Goal: Find specific page/section: Find specific page/section

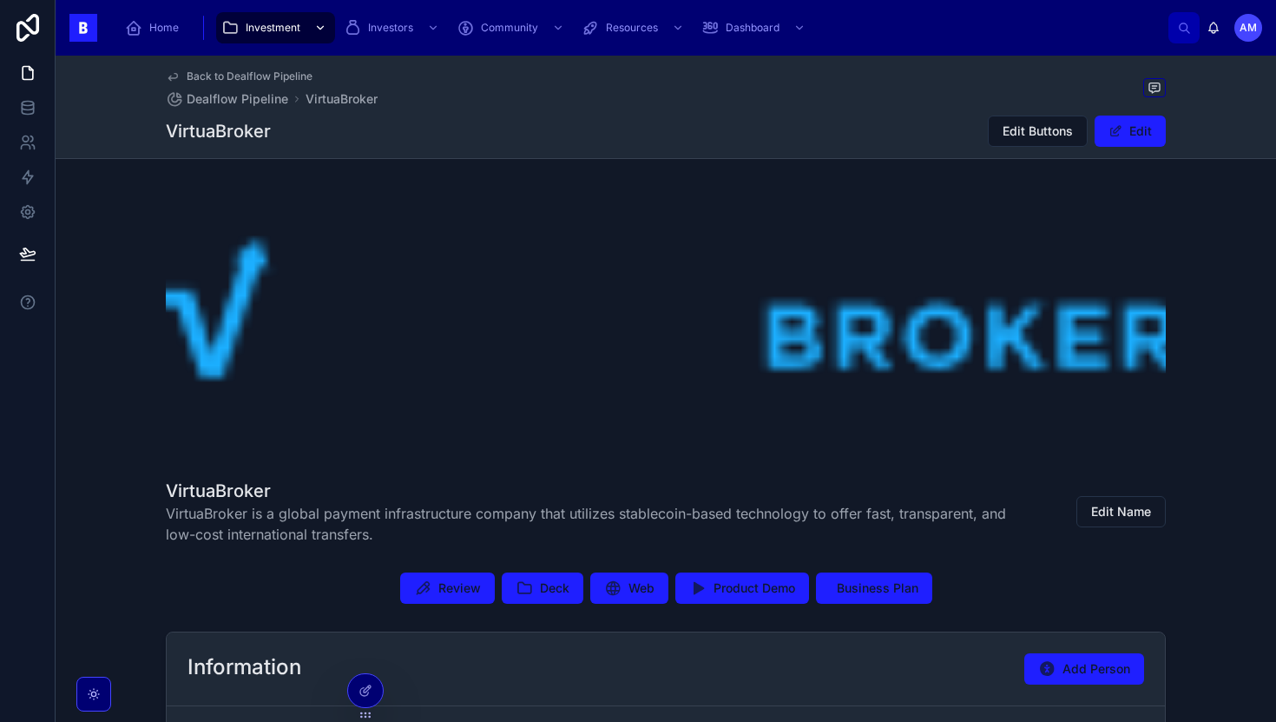
scroll to position [223, 0]
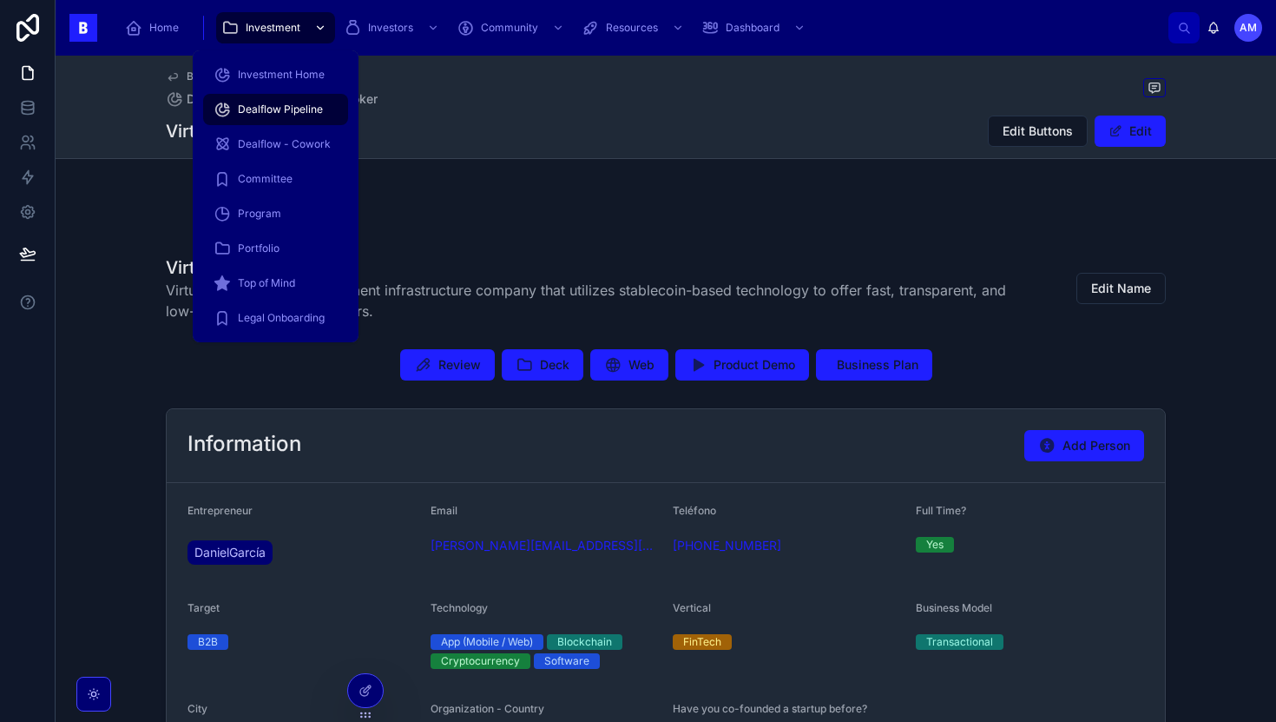
click at [290, 21] on span "Investment" at bounding box center [273, 28] width 55 height 14
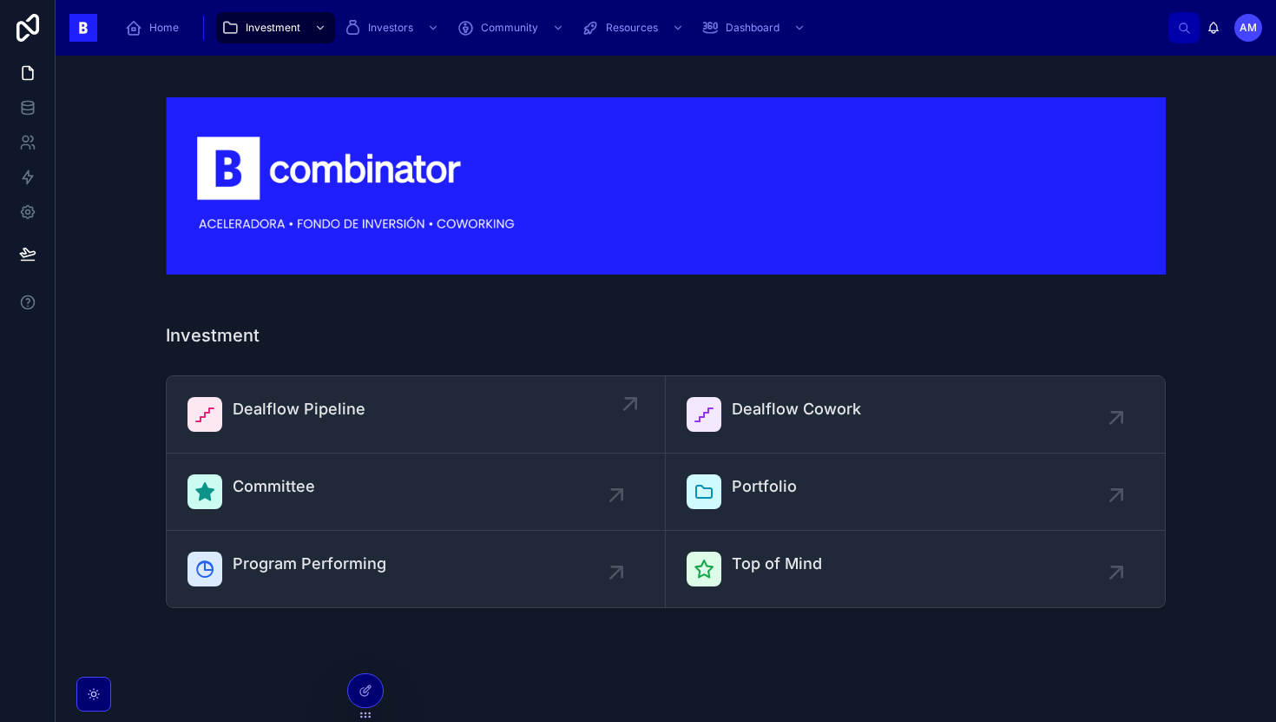
click at [372, 385] on link "Dealflow Pipeline" at bounding box center [416, 414] width 499 height 77
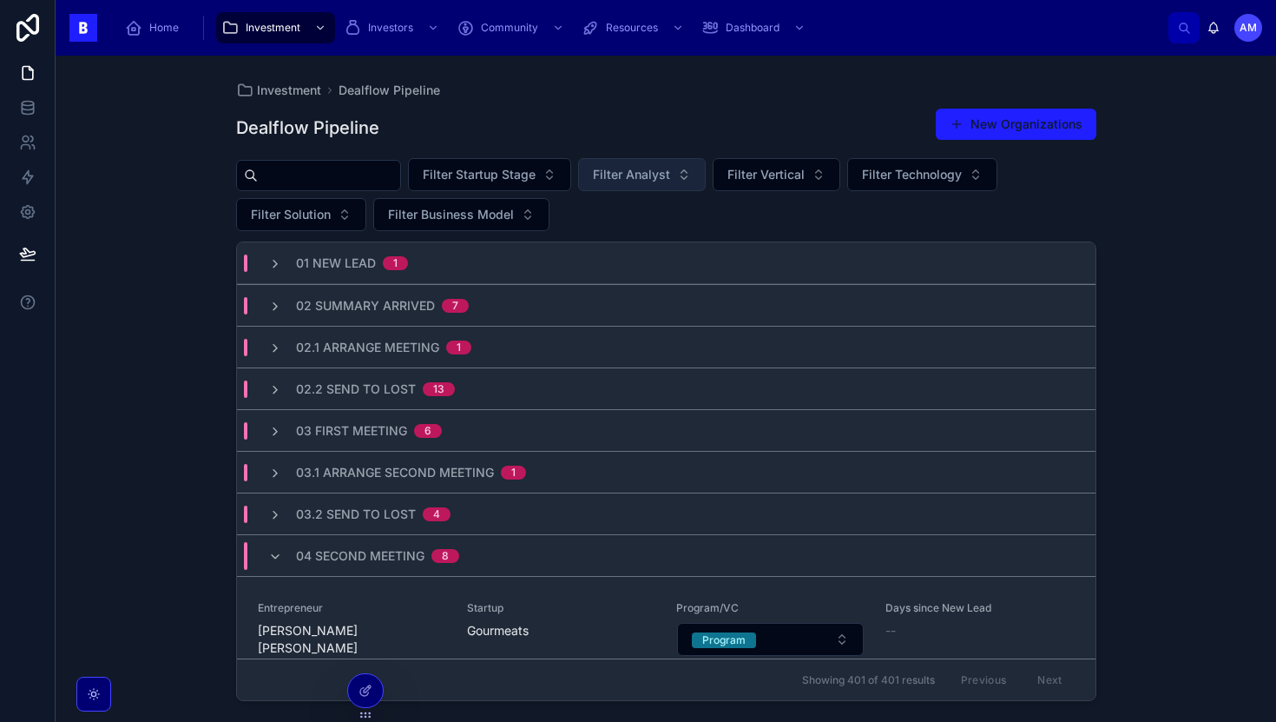
click at [685, 187] on button "Filter Analyst" at bounding box center [642, 174] width 128 height 33
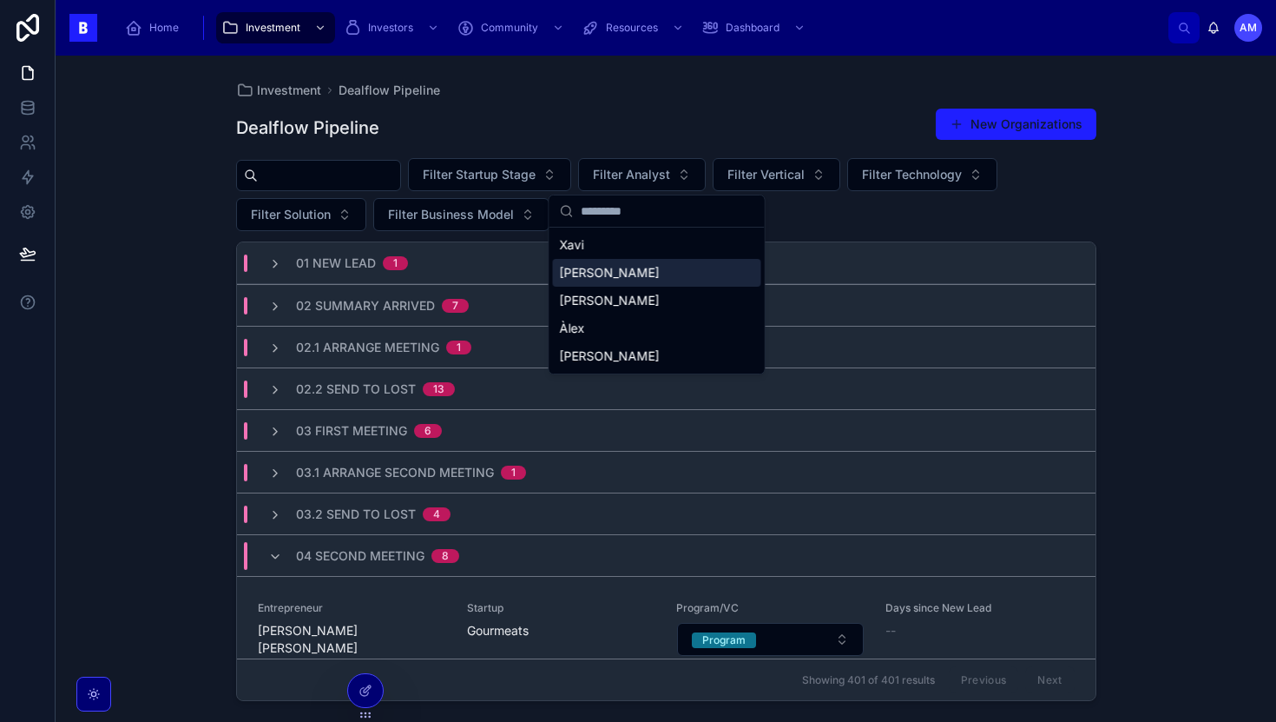
click at [641, 262] on div "[PERSON_NAME]" at bounding box center [657, 273] width 208 height 28
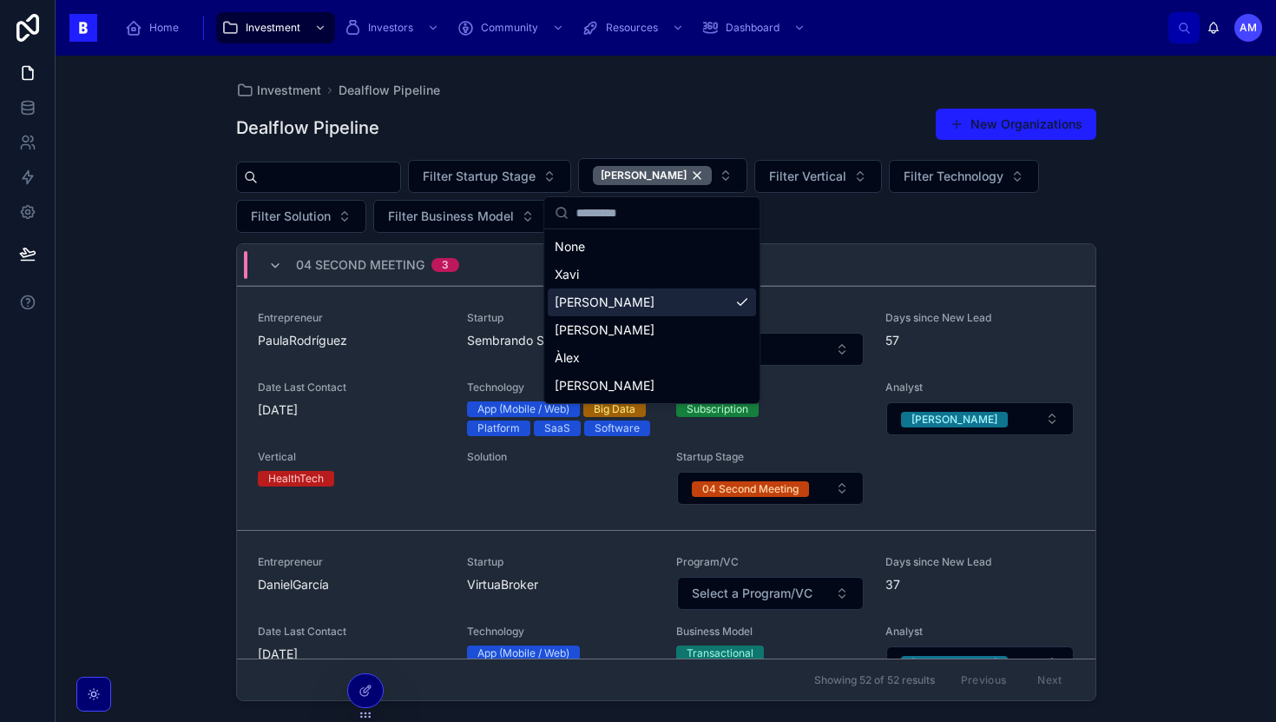
click at [127, 359] on div "Investment Dealflow Pipeline Dealflow Pipeline New Organizations Filter Startup…" at bounding box center [666, 389] width 1221 height 666
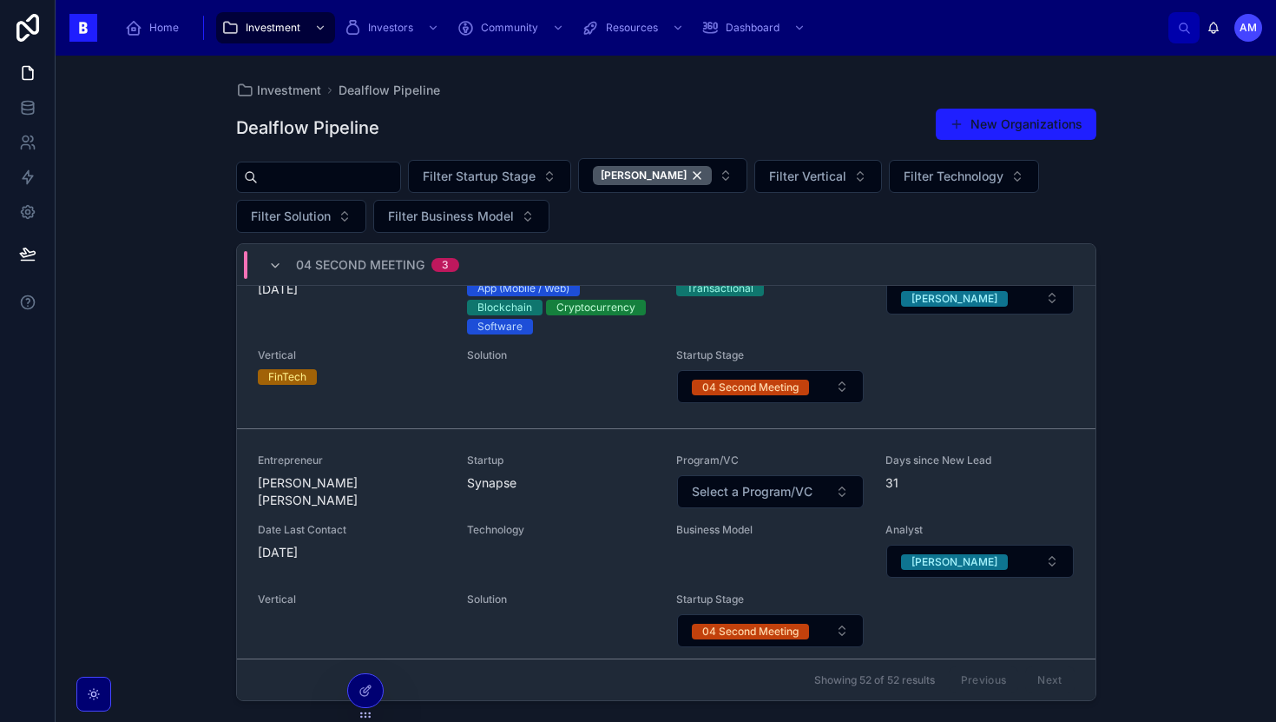
scroll to position [375, 0]
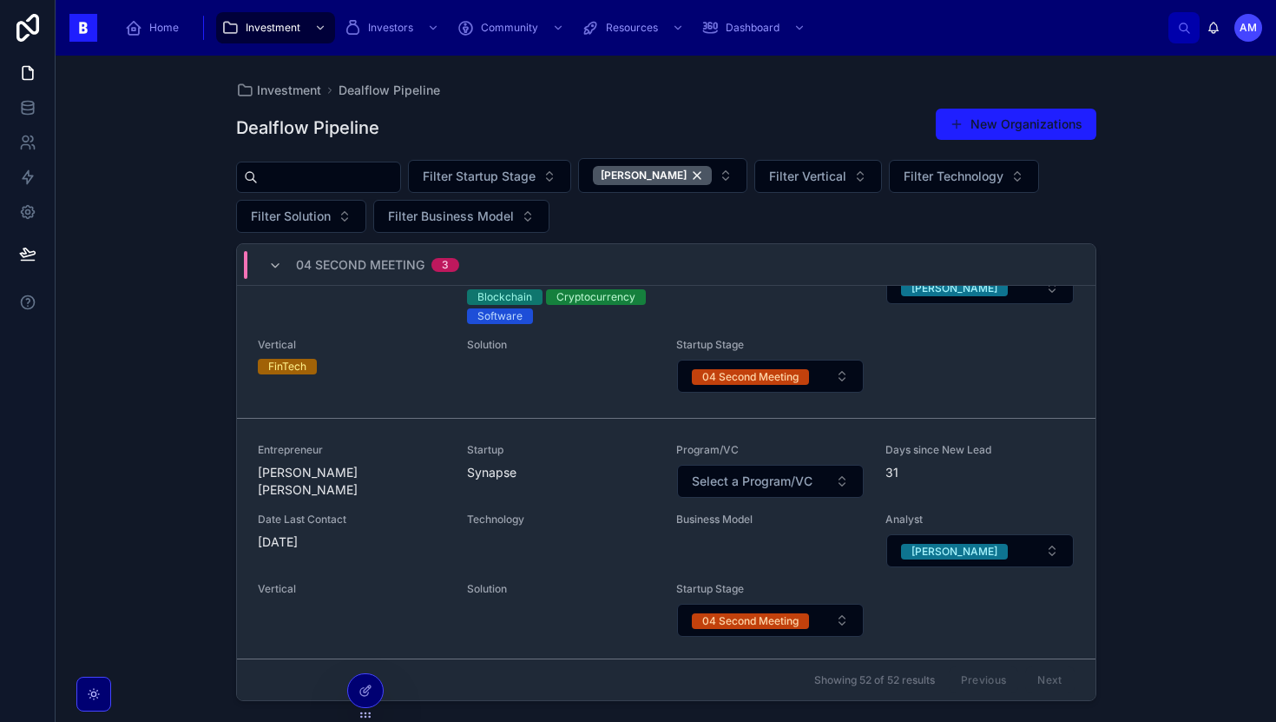
click at [306, 176] on input "text" at bounding box center [329, 177] width 142 height 24
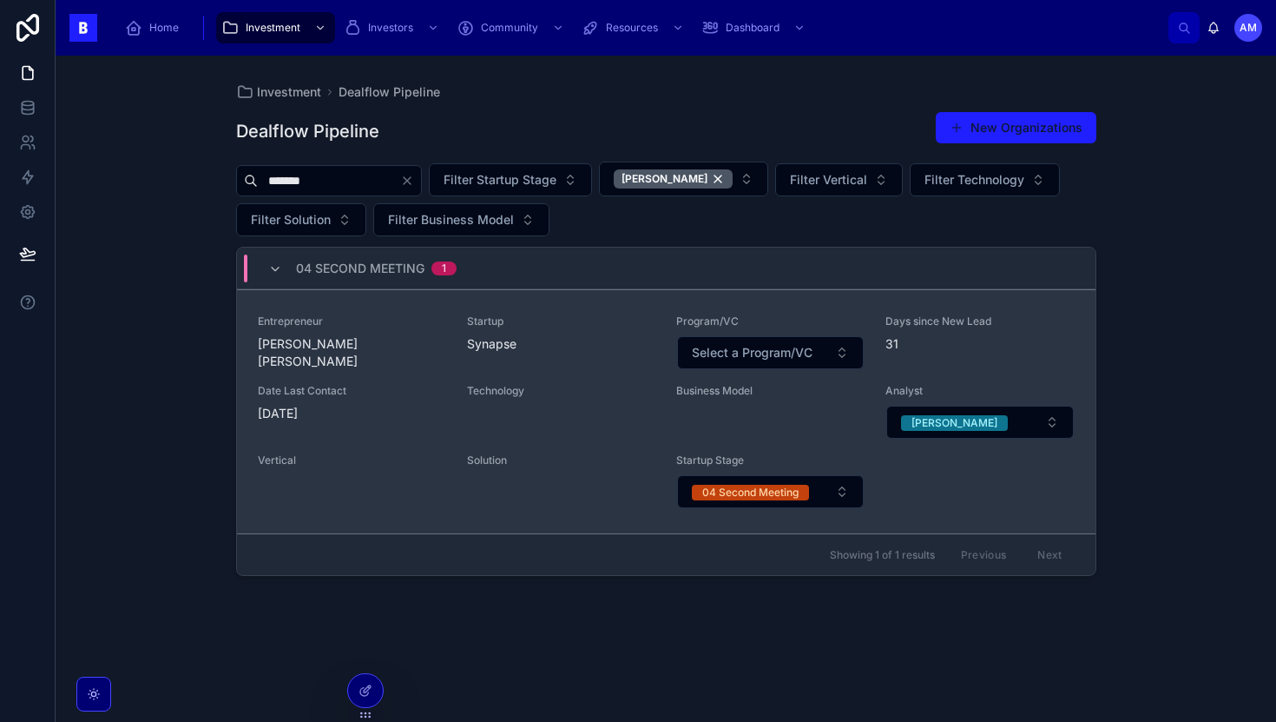
type input "*******"
click at [399, 353] on span "[PERSON_NAME] [PERSON_NAME]" at bounding box center [352, 352] width 188 height 35
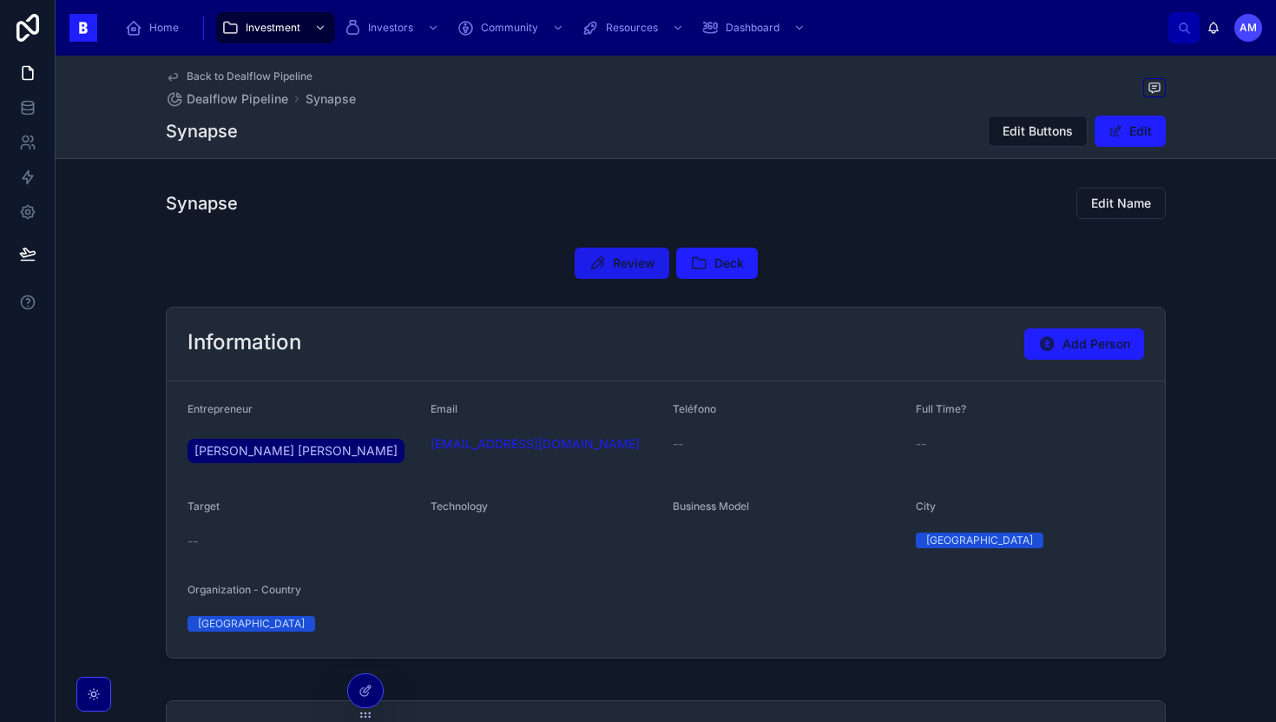
click at [606, 267] on button "Review" at bounding box center [622, 262] width 95 height 31
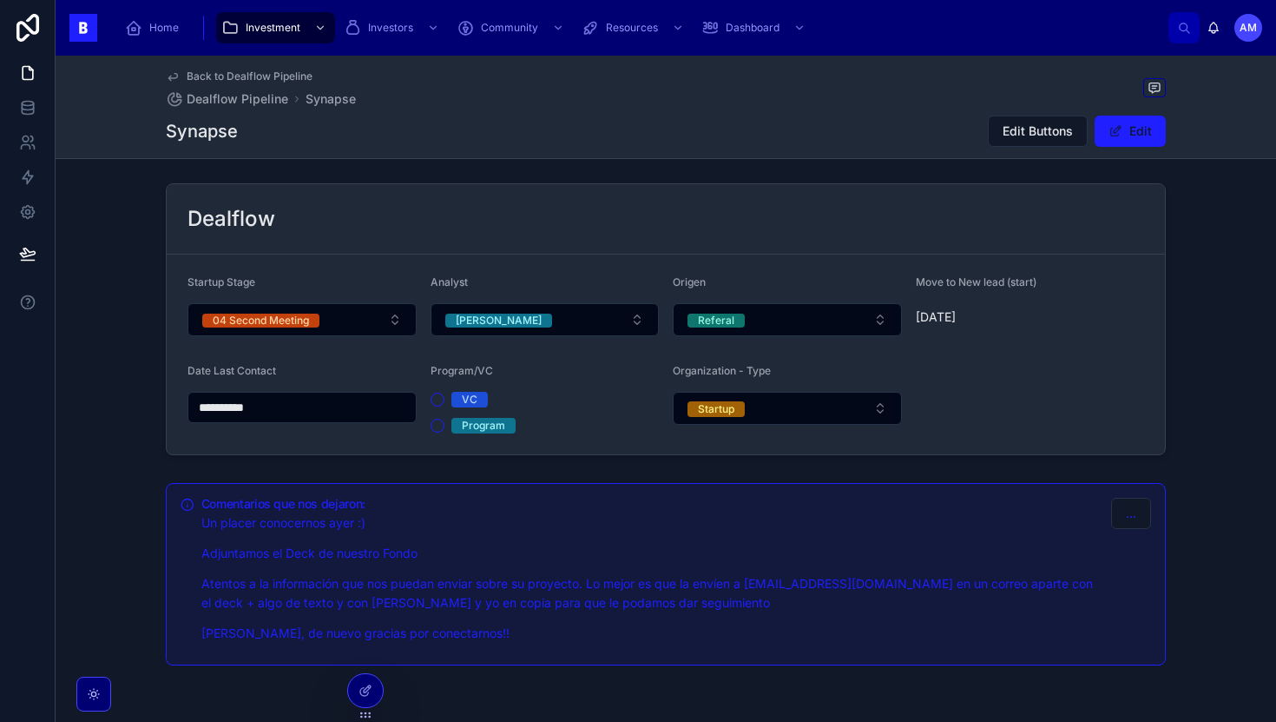
scroll to position [578, 0]
